Goal: Feedback & Contribution: Leave review/rating

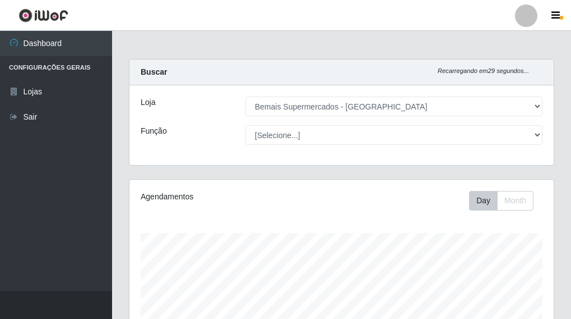
select select "249"
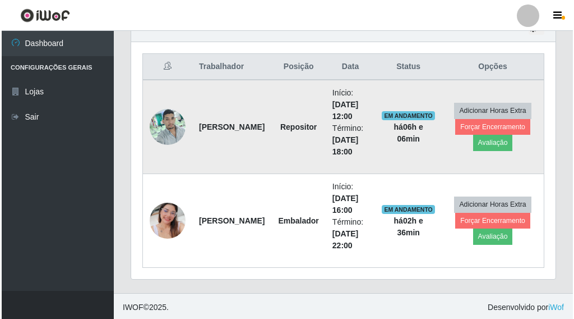
scroll to position [414, 0]
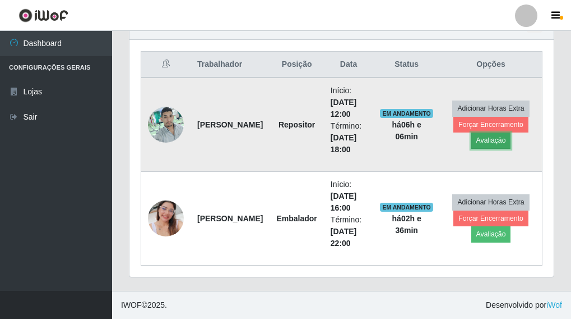
click at [492, 144] on button "Avaliação" at bounding box center [492, 140] width 40 height 16
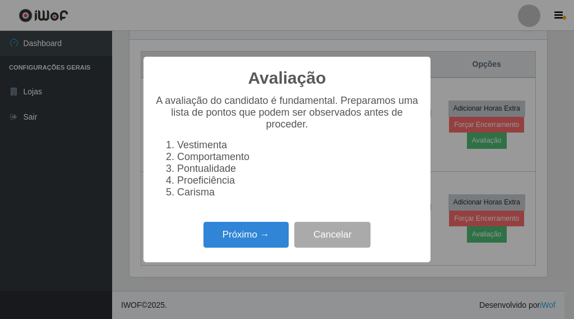
scroll to position [233, 418]
click at [243, 246] on button "Próximo →" at bounding box center [246, 234] width 85 height 26
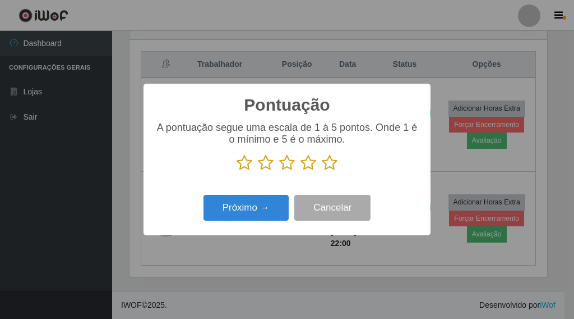
click at [330, 160] on icon at bounding box center [330, 162] width 16 height 17
click at [322, 171] on input "radio" at bounding box center [322, 171] width 0 height 0
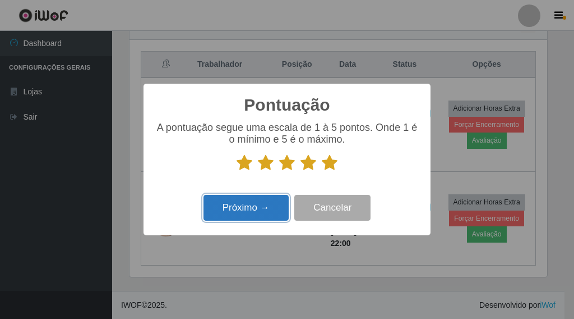
click at [247, 209] on button "Próximo →" at bounding box center [246, 208] width 85 height 26
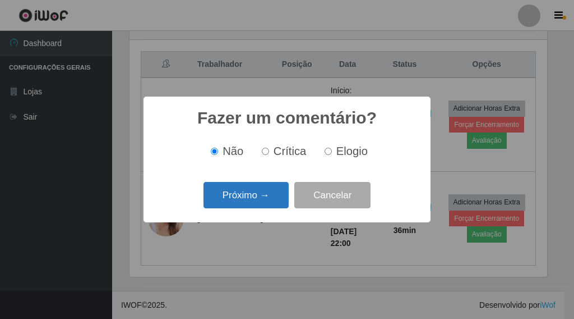
click at [261, 197] on button "Próximo →" at bounding box center [246, 195] width 85 height 26
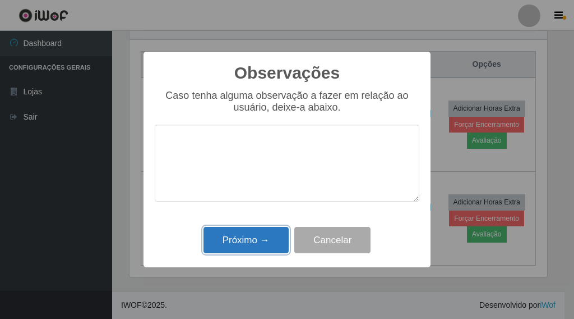
click at [249, 237] on button "Próximo →" at bounding box center [246, 240] width 85 height 26
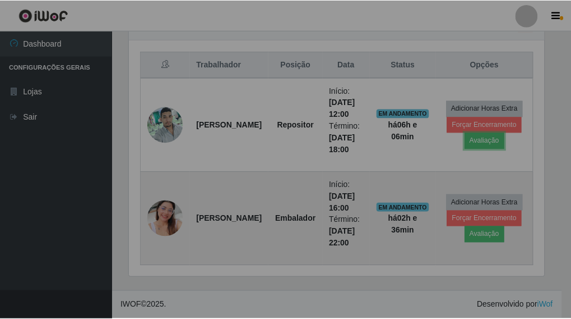
scroll to position [233, 424]
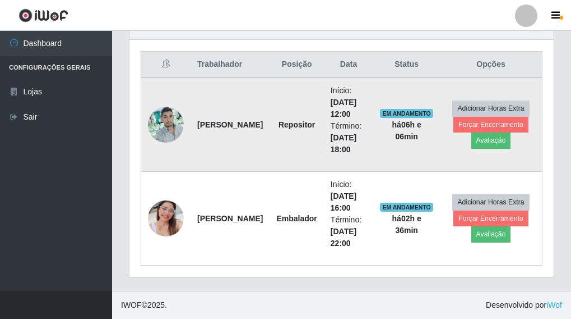
click at [174, 130] on img at bounding box center [166, 124] width 36 height 48
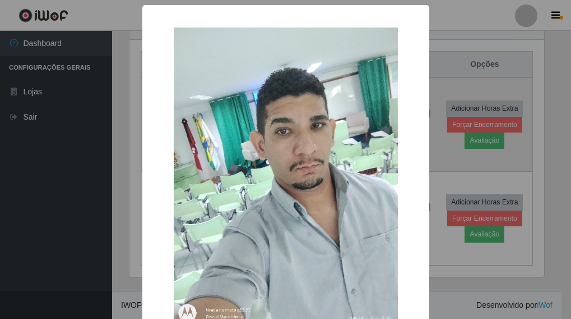
scroll to position [233, 418]
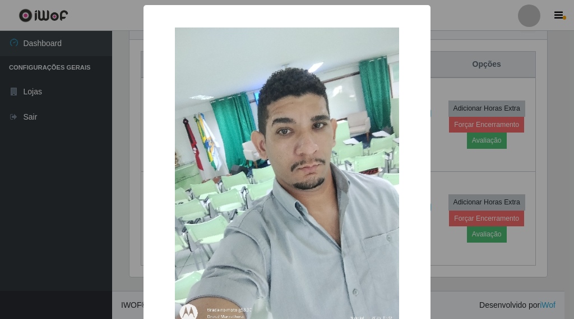
click at [124, 142] on div "× OK Cancel" at bounding box center [287, 159] width 574 height 319
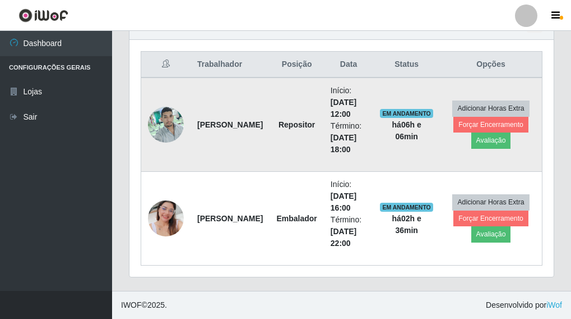
scroll to position [233, 424]
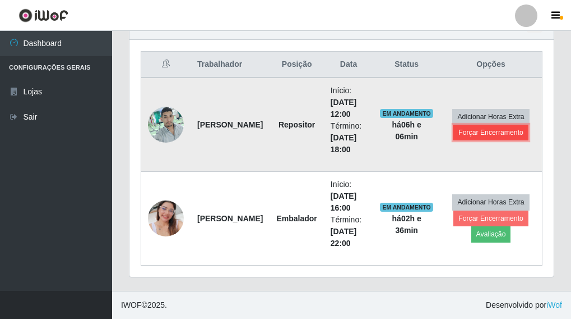
click at [481, 138] on button "Forçar Encerramento" at bounding box center [491, 132] width 75 height 16
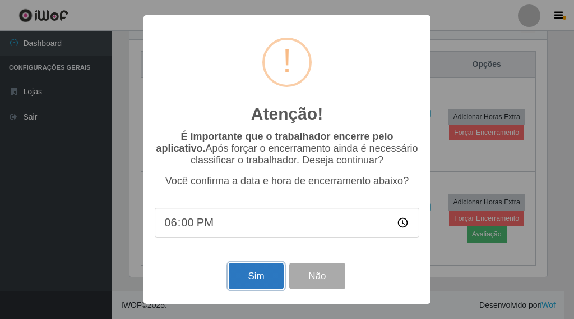
click at [251, 270] on button "Sim" at bounding box center [256, 275] width 54 height 26
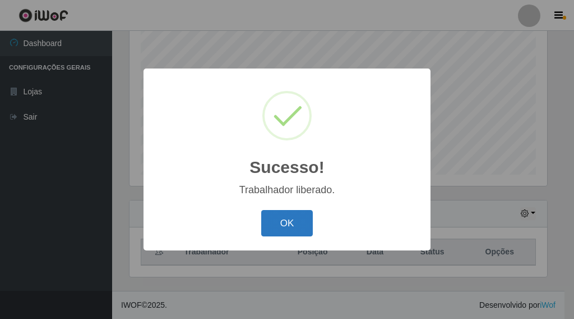
click at [298, 223] on button "OK" at bounding box center [287, 223] width 52 height 26
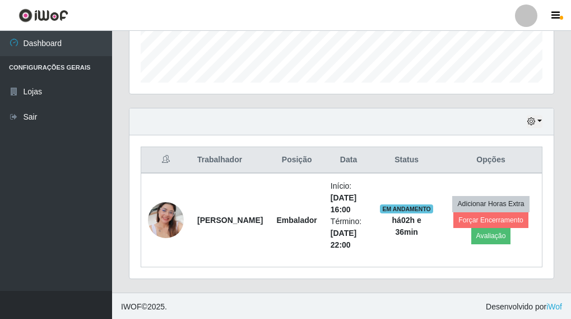
scroll to position [320, 0]
